Goal: Task Accomplishment & Management: Use online tool/utility

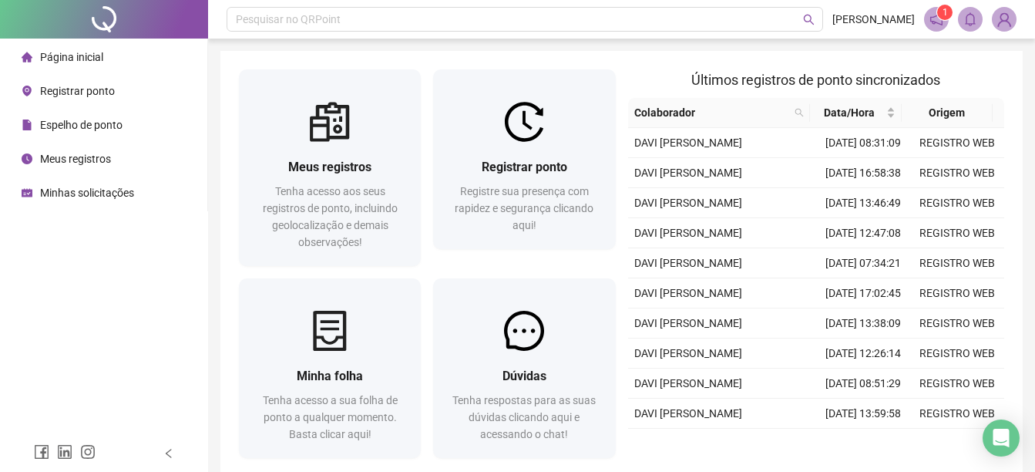
click at [61, 89] on span "Registrar ponto" at bounding box center [77, 91] width 75 height 12
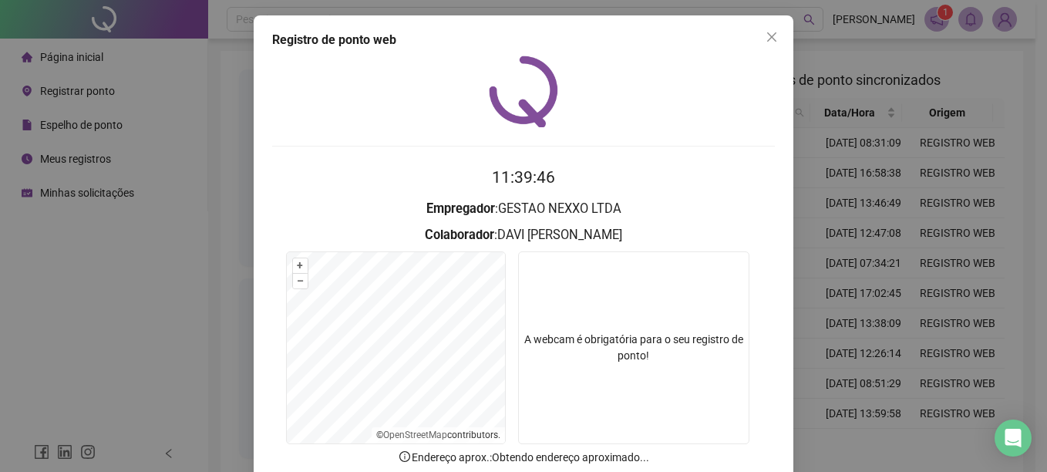
click at [857, 303] on div "Registro de ponto web 11:39:46 Empregador : GESTAO NEXXO LTDA Colaborador : [PE…" at bounding box center [523, 236] width 1047 height 472
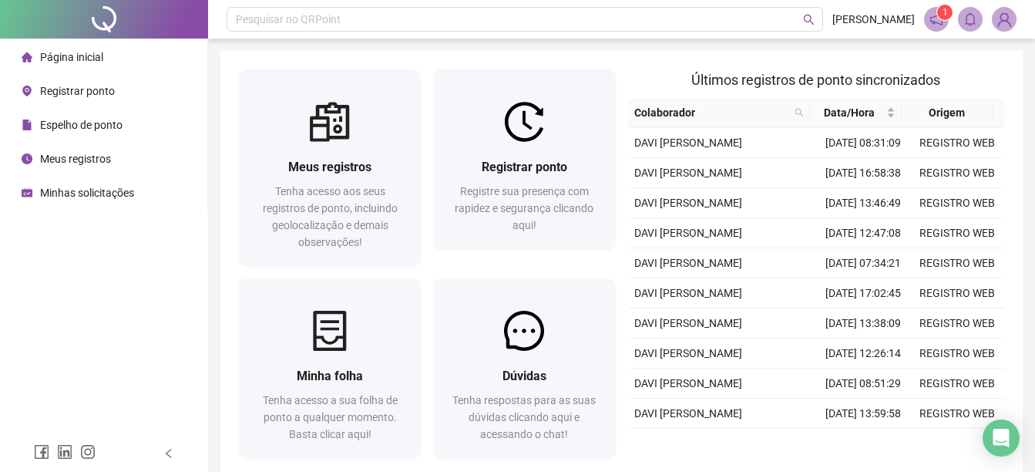
click at [82, 96] on span "Registrar ponto" at bounding box center [77, 91] width 75 height 12
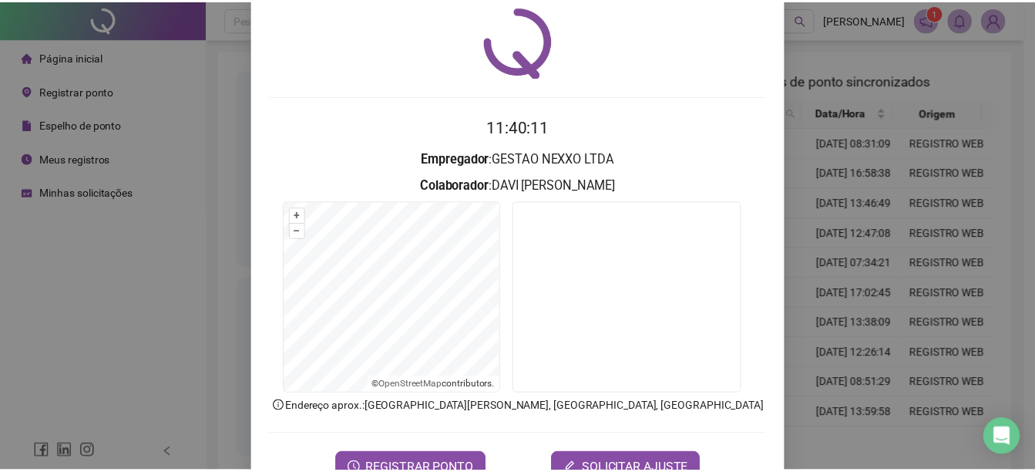
scroll to position [77, 0]
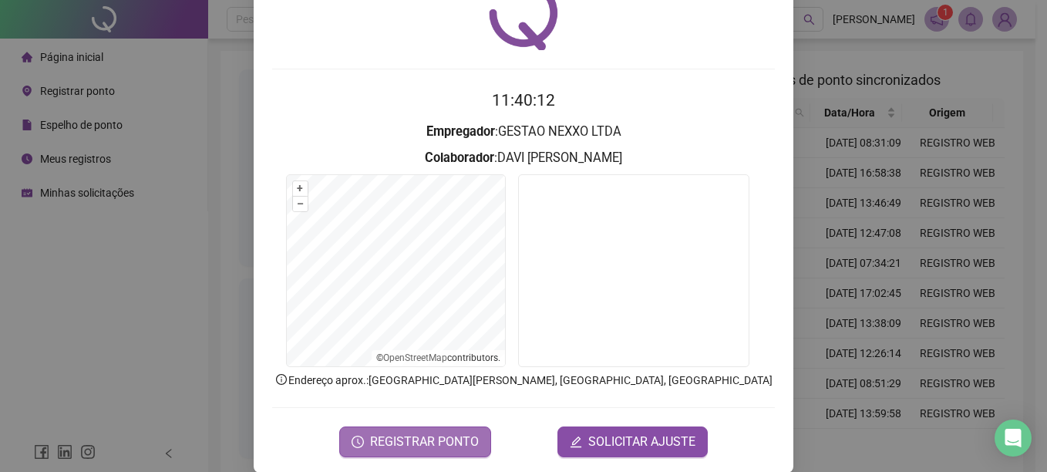
click at [406, 446] on span "REGISTRAR PONTO" at bounding box center [424, 442] width 109 height 19
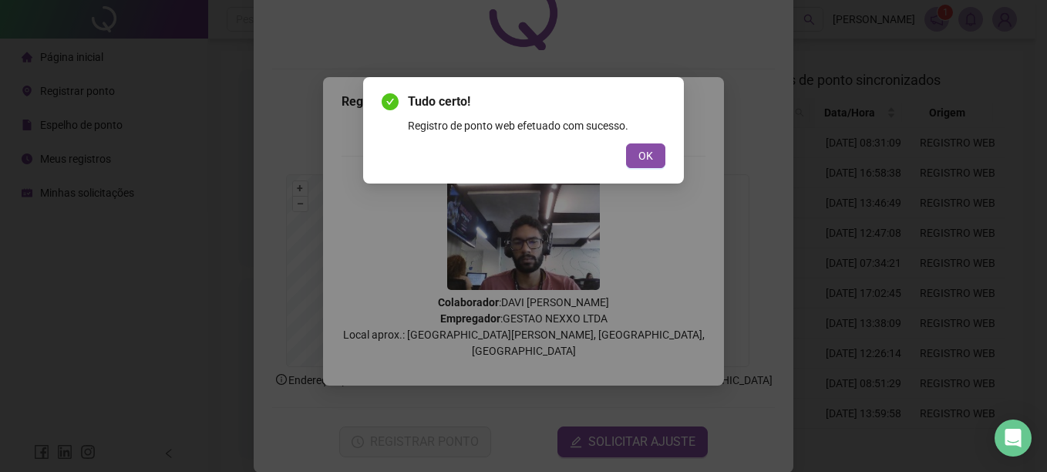
click at [645, 157] on span "OK" at bounding box center [645, 155] width 15 height 17
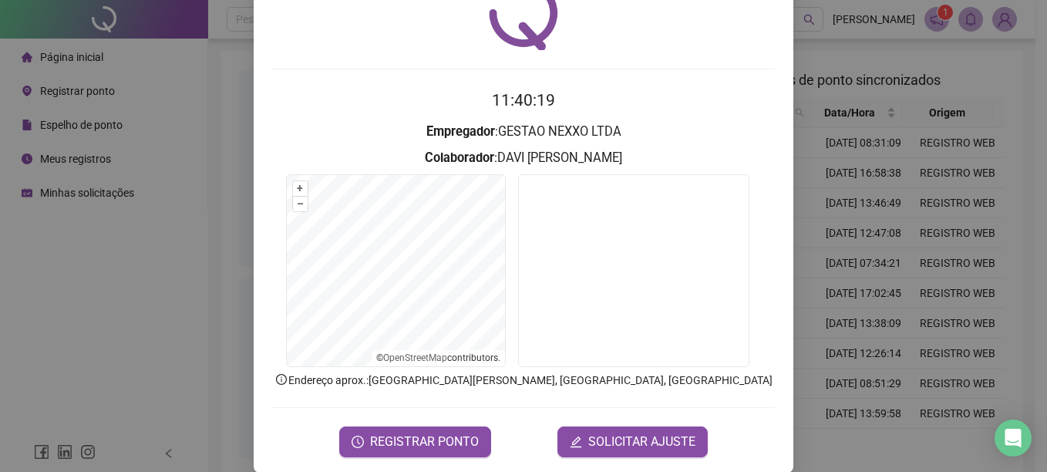
click at [116, 222] on div "Registro de ponto web 11:40:19 Empregador : GESTAO NEXXO LTDA Colaborador : [PE…" at bounding box center [523, 236] width 1047 height 472
